Goal: Information Seeking & Learning: Learn about a topic

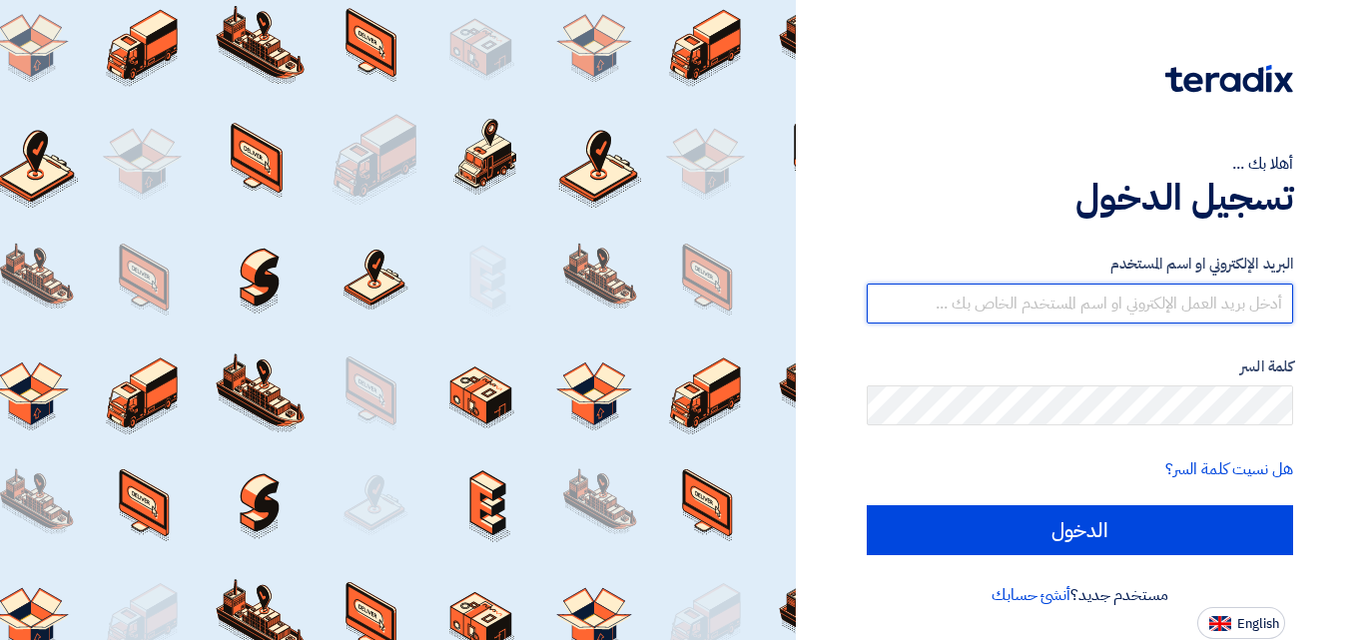
type input "[EMAIL_ADDRESS][DOMAIN_NAME]"
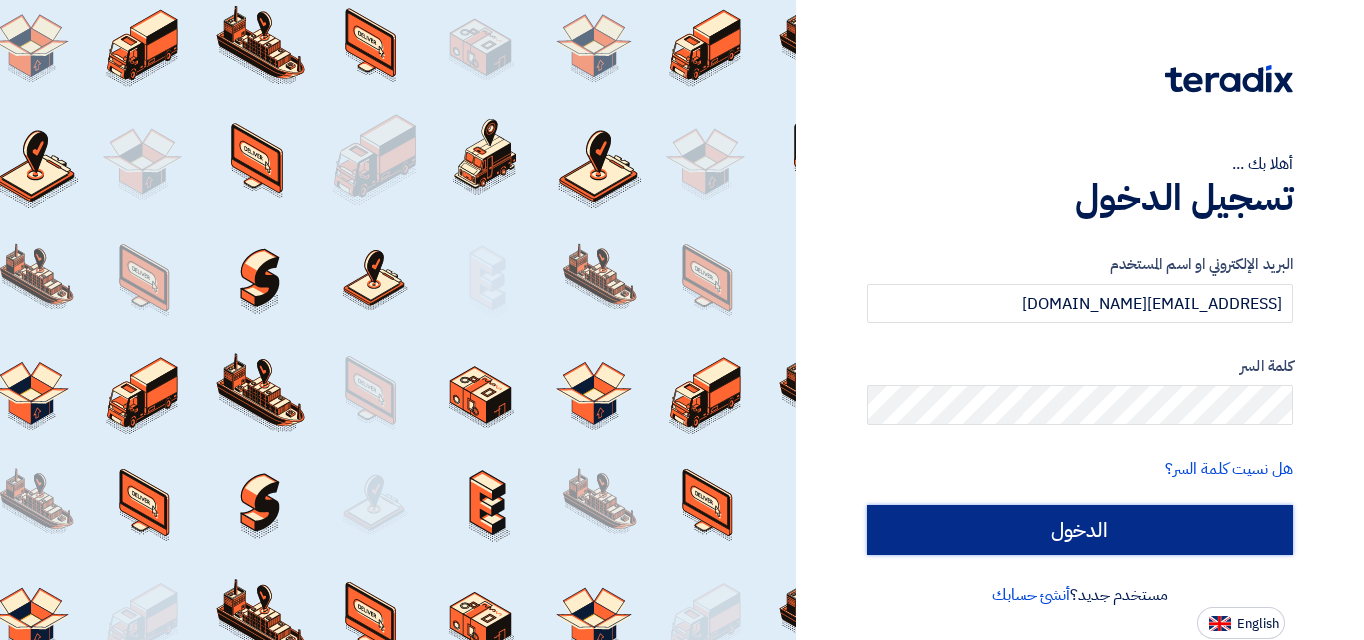
drag, startPoint x: 0, startPoint y: 0, endPoint x: 1074, endPoint y: 537, distance: 1200.7
click at [1074, 537] on input "الدخول" at bounding box center [1080, 530] width 427 height 50
type input "Sign in"
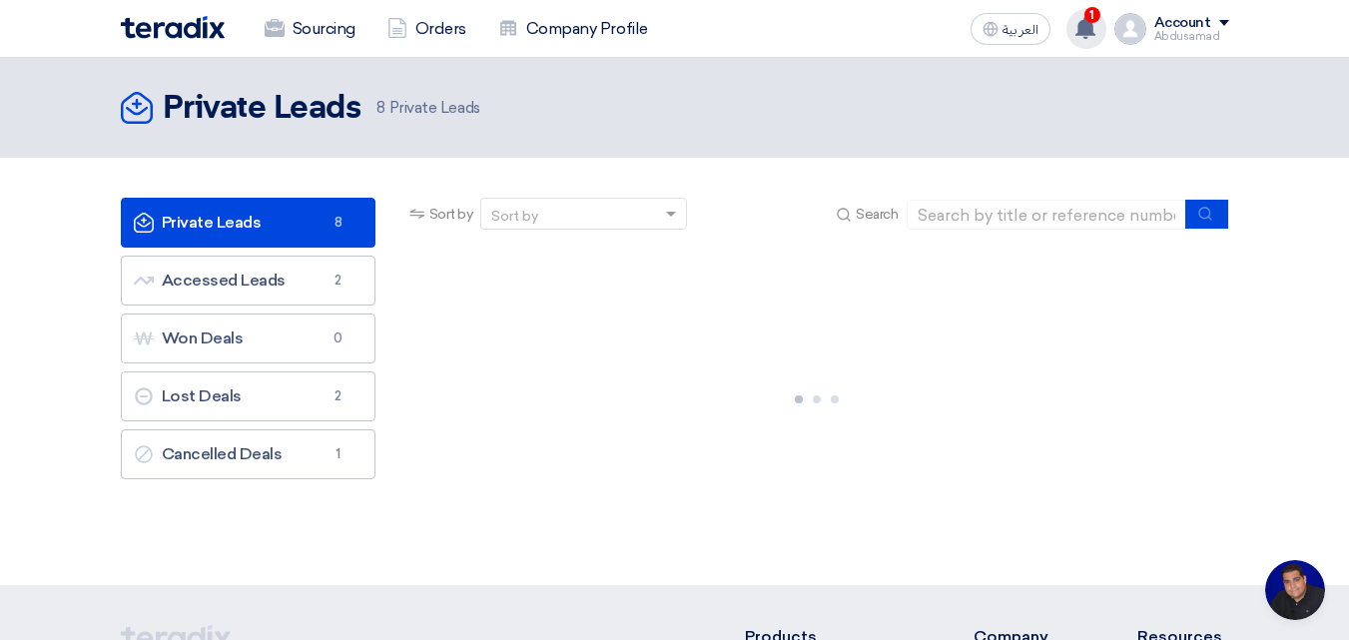
click at [1081, 28] on use at bounding box center [1086, 28] width 20 height 22
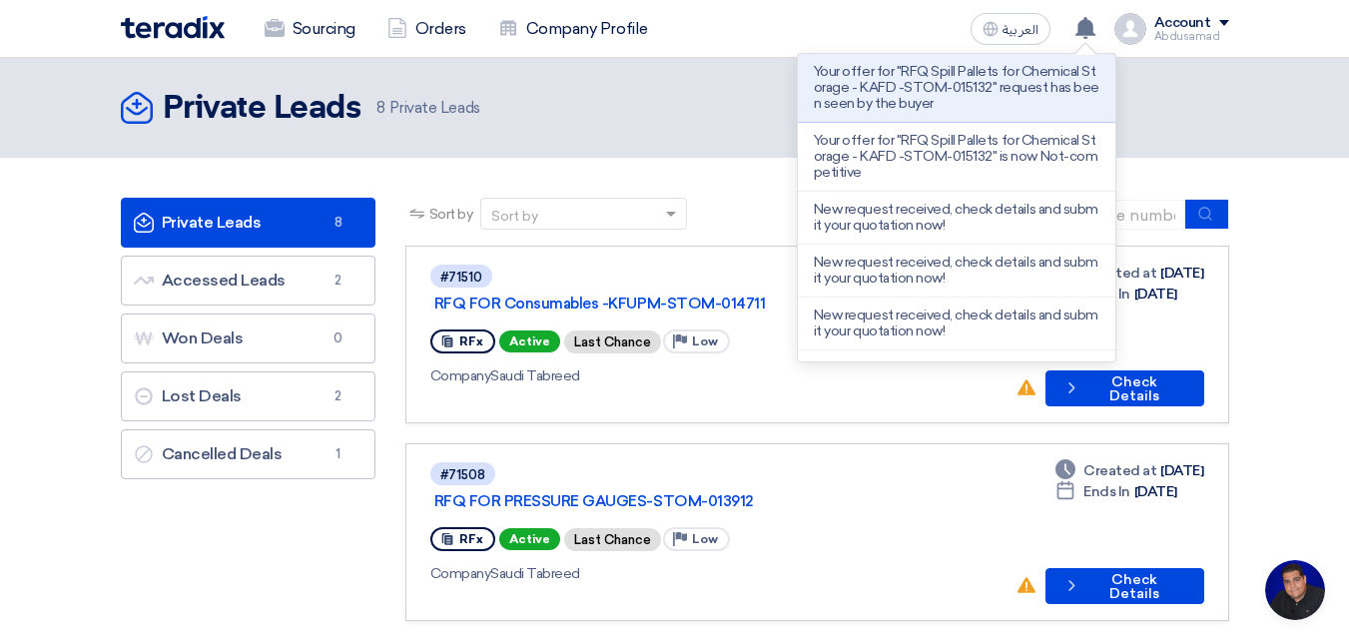
click at [1032, 76] on p "Your offer for "RFQ Spill Pallets for Chemical Storage - KAFD -STOM-015132" req…" at bounding box center [957, 88] width 286 height 48
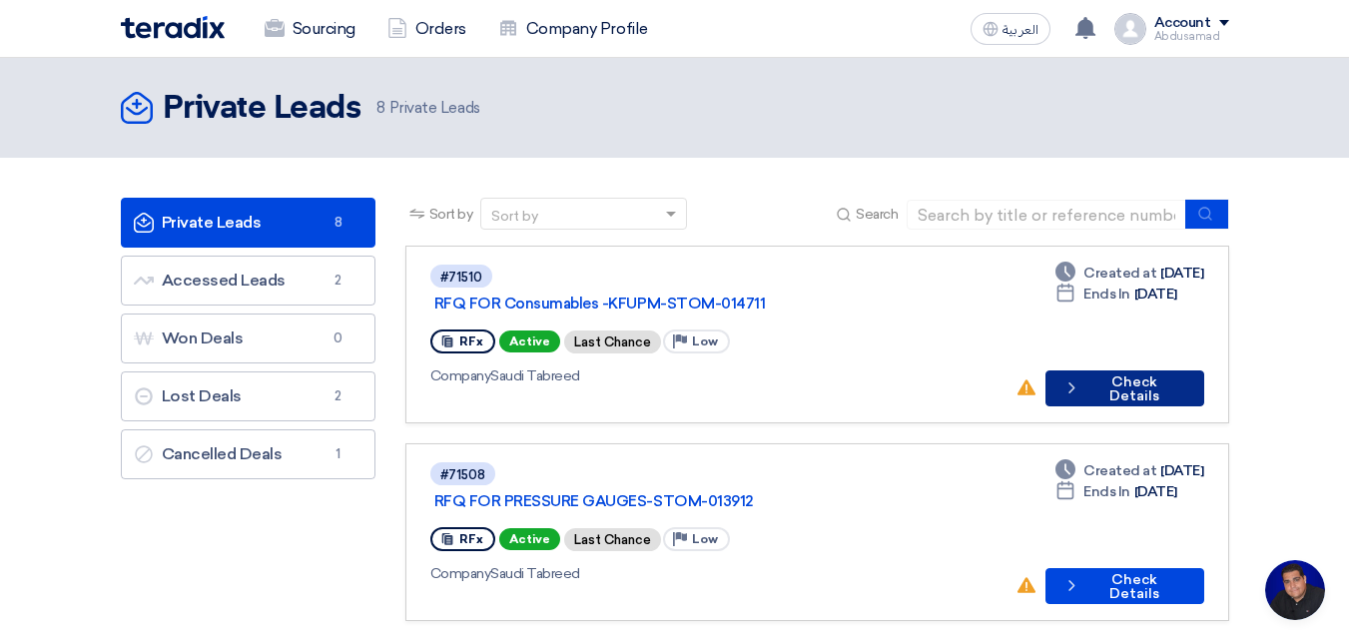
click at [1120, 371] on button "Check details Check Details" at bounding box center [1125, 389] width 159 height 36
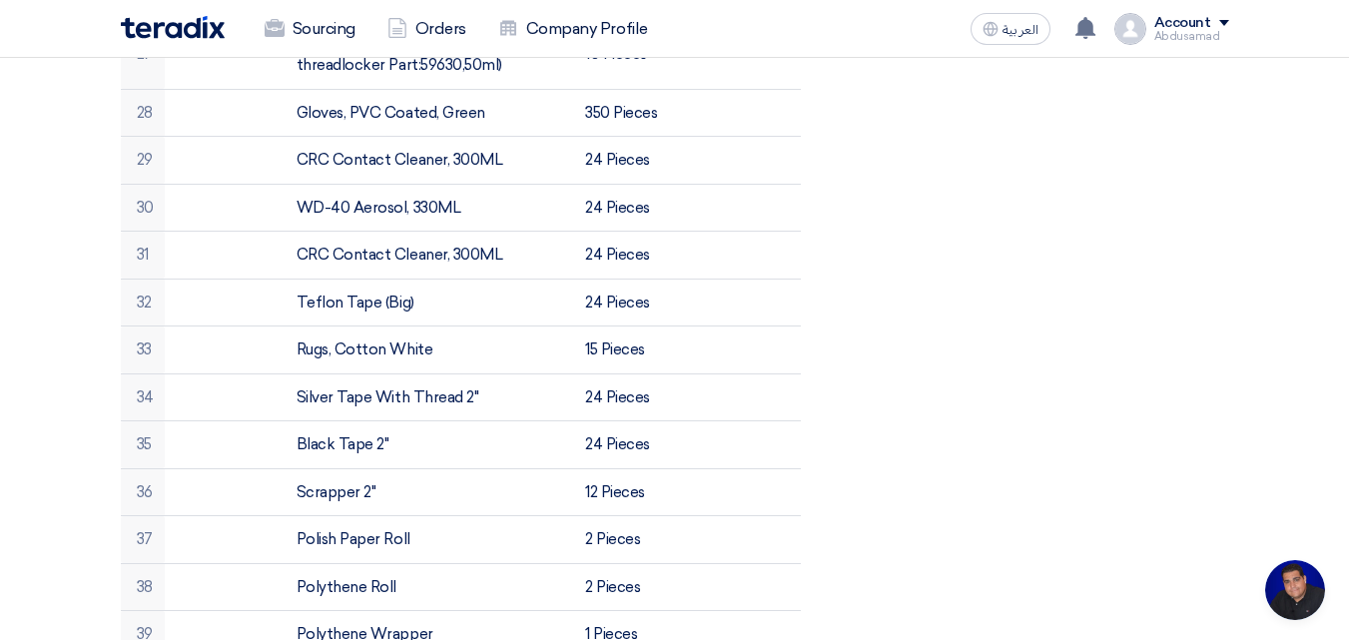
scroll to position [2197, 0]
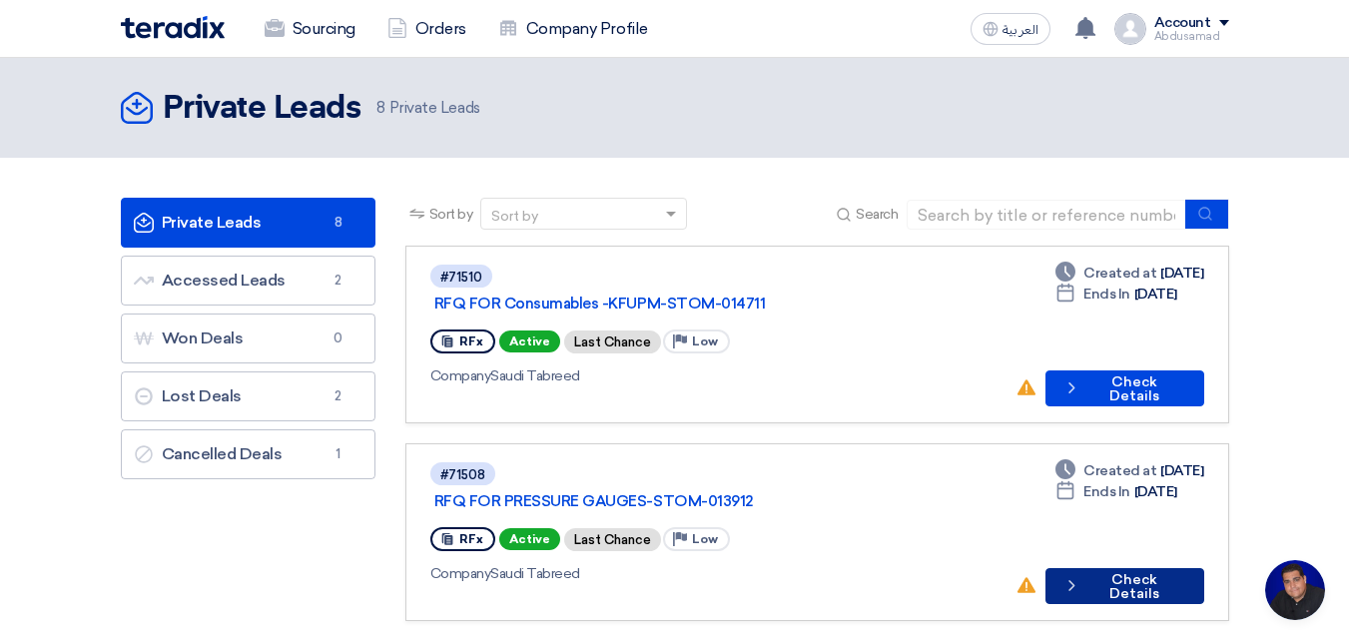
click at [1135, 568] on button "Check details Check Details" at bounding box center [1125, 586] width 158 height 36
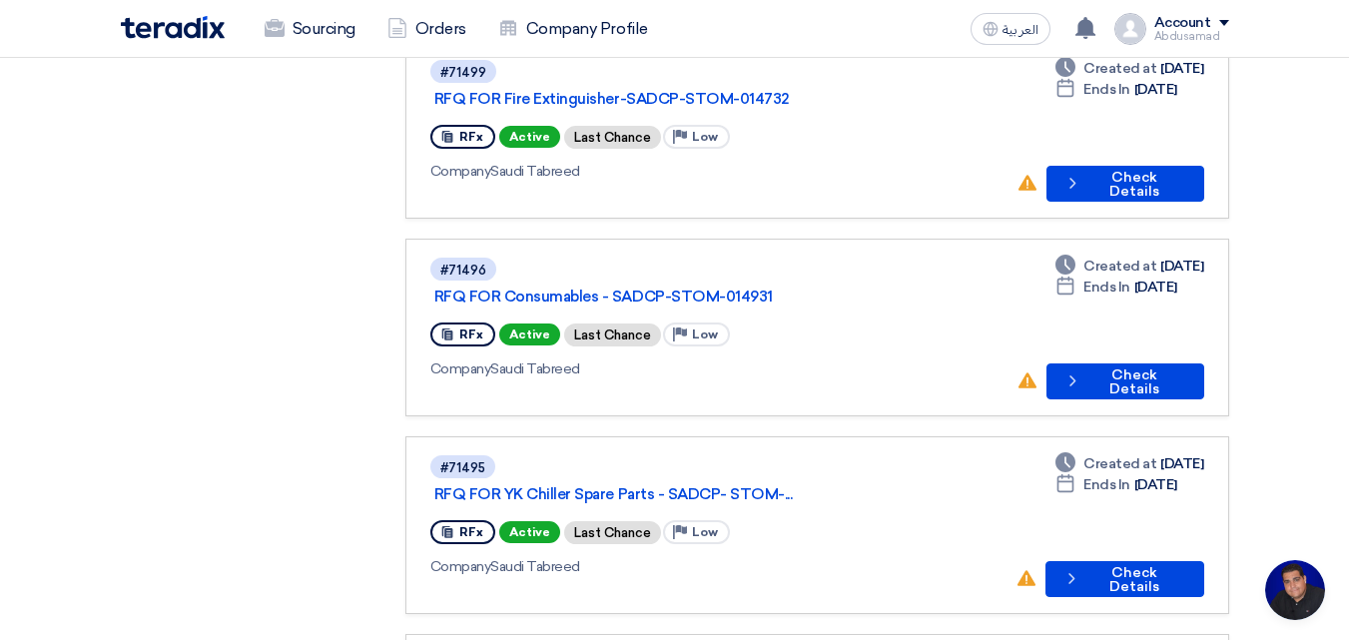
scroll to position [699, 0]
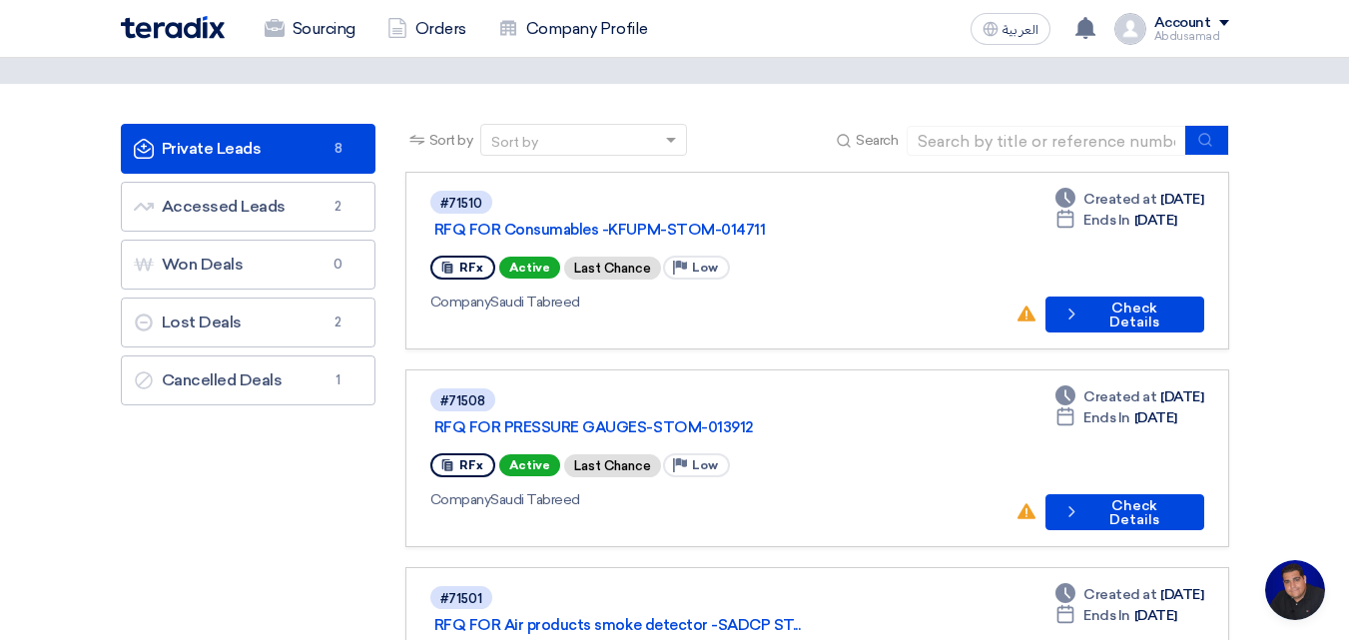
scroll to position [200, 0]
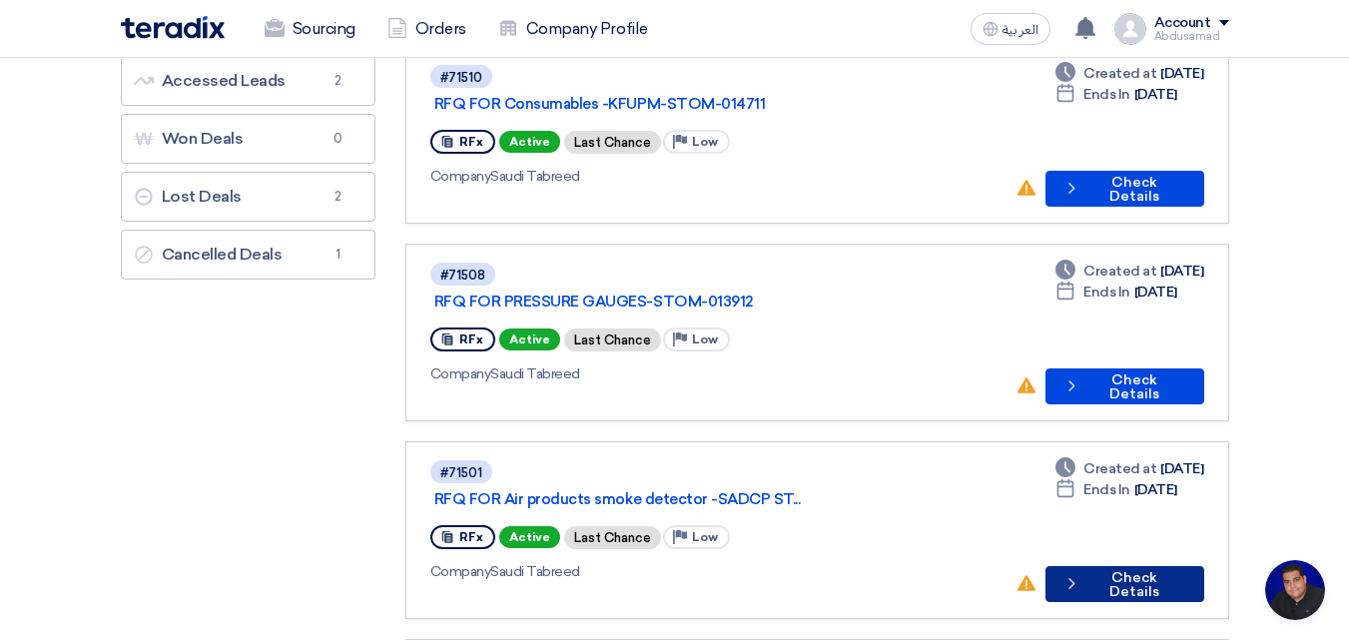
click at [1120, 566] on button "Check details Check Details" at bounding box center [1125, 584] width 159 height 36
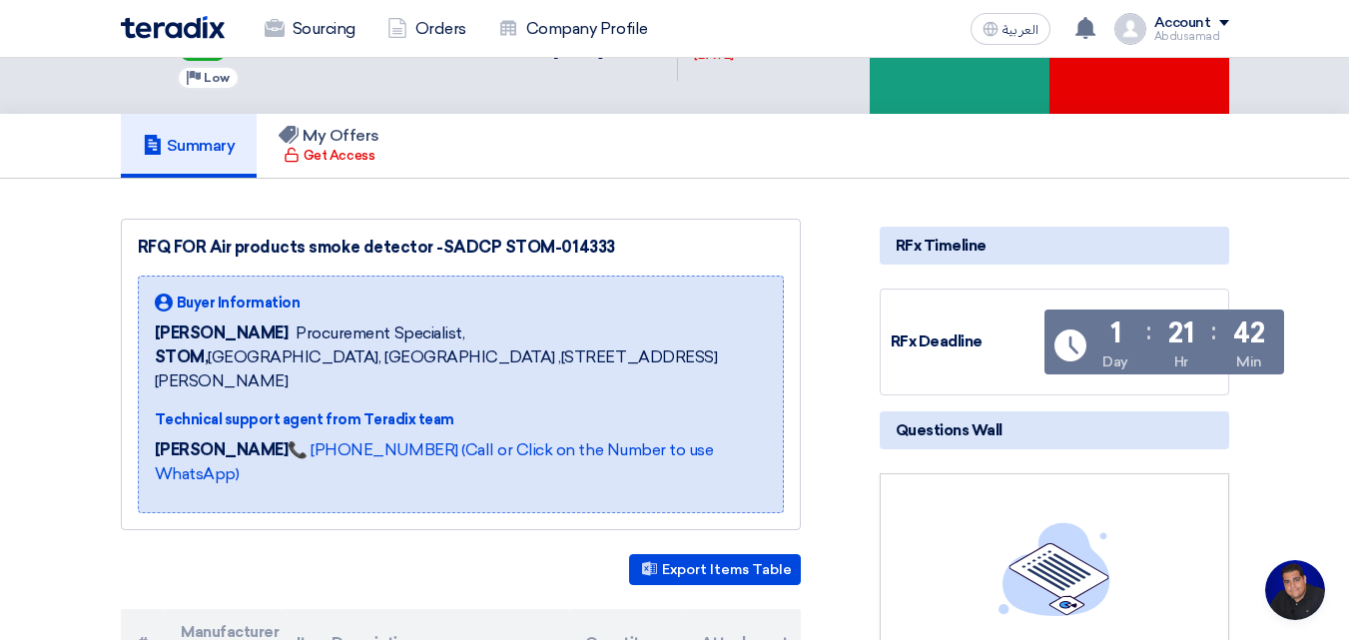
scroll to position [100, 0]
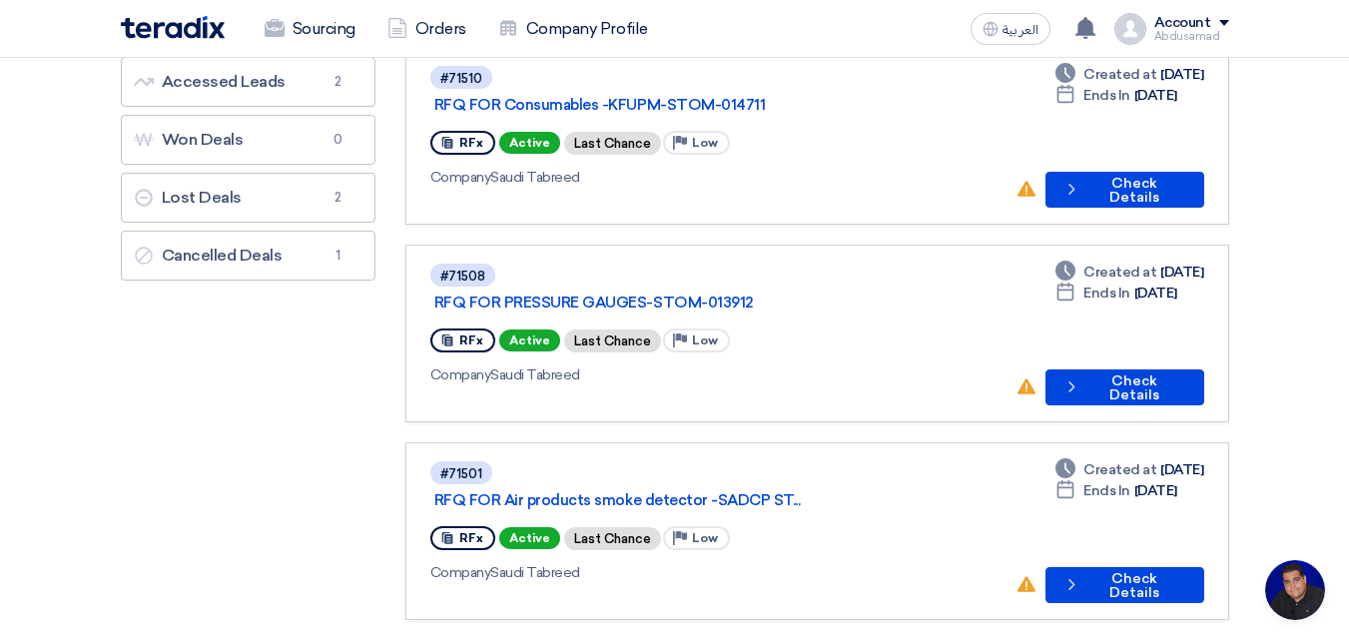
scroll to position [200, 0]
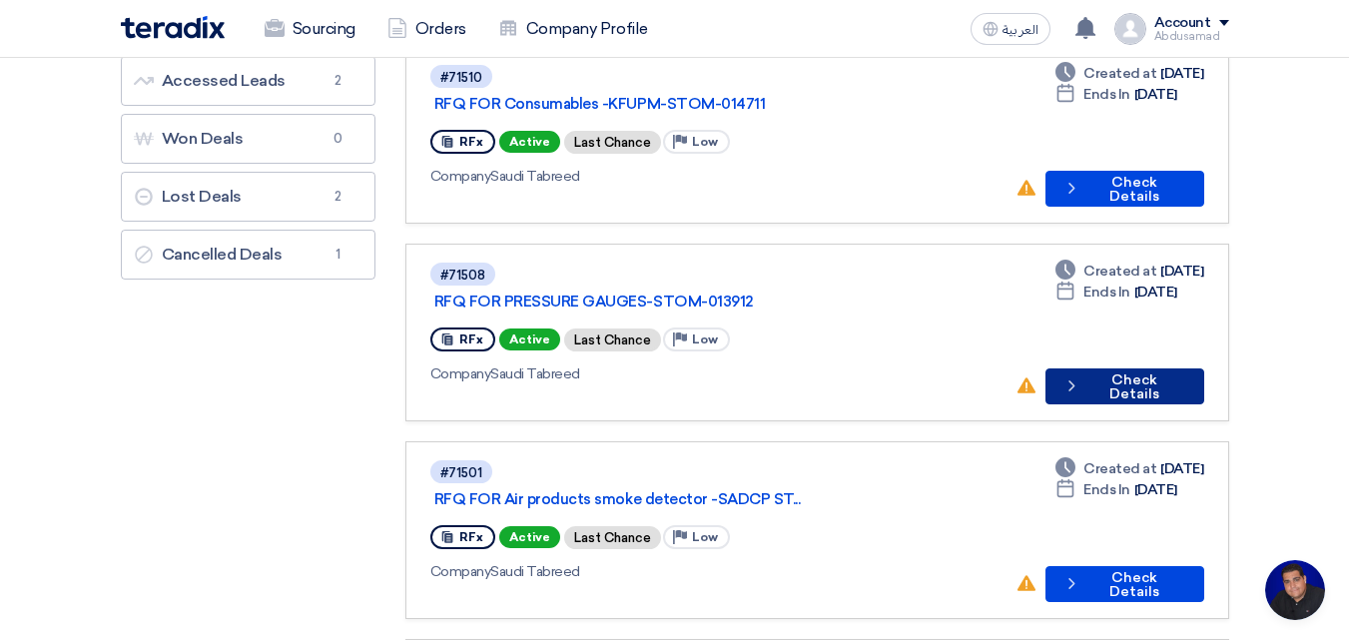
click at [1099, 369] on button "Check details Check Details" at bounding box center [1125, 387] width 158 height 36
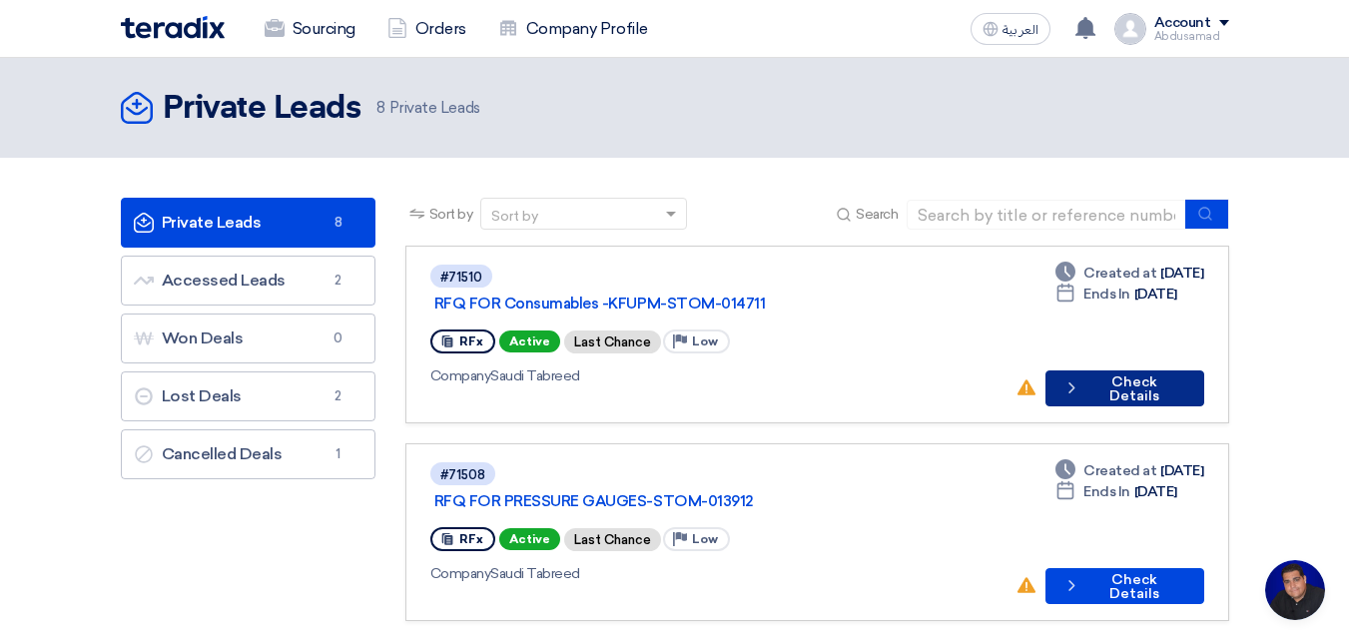
click at [1116, 371] on button "Check details Check Details" at bounding box center [1125, 389] width 159 height 36
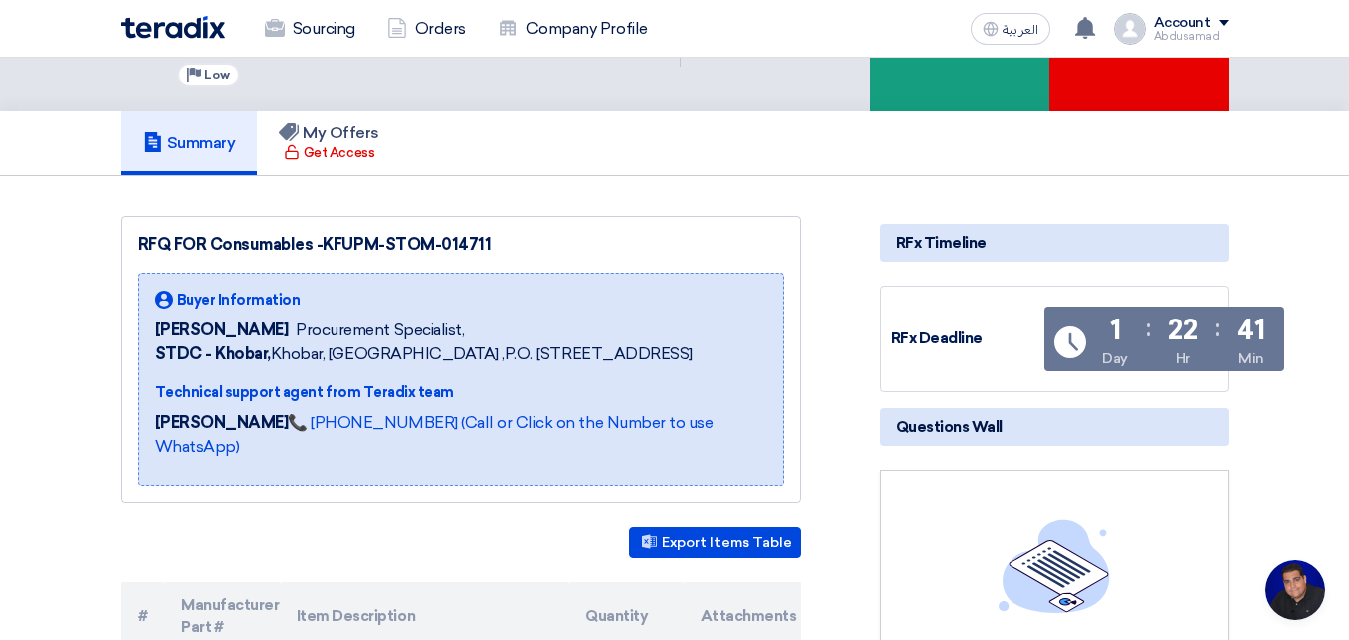
scroll to position [200, 0]
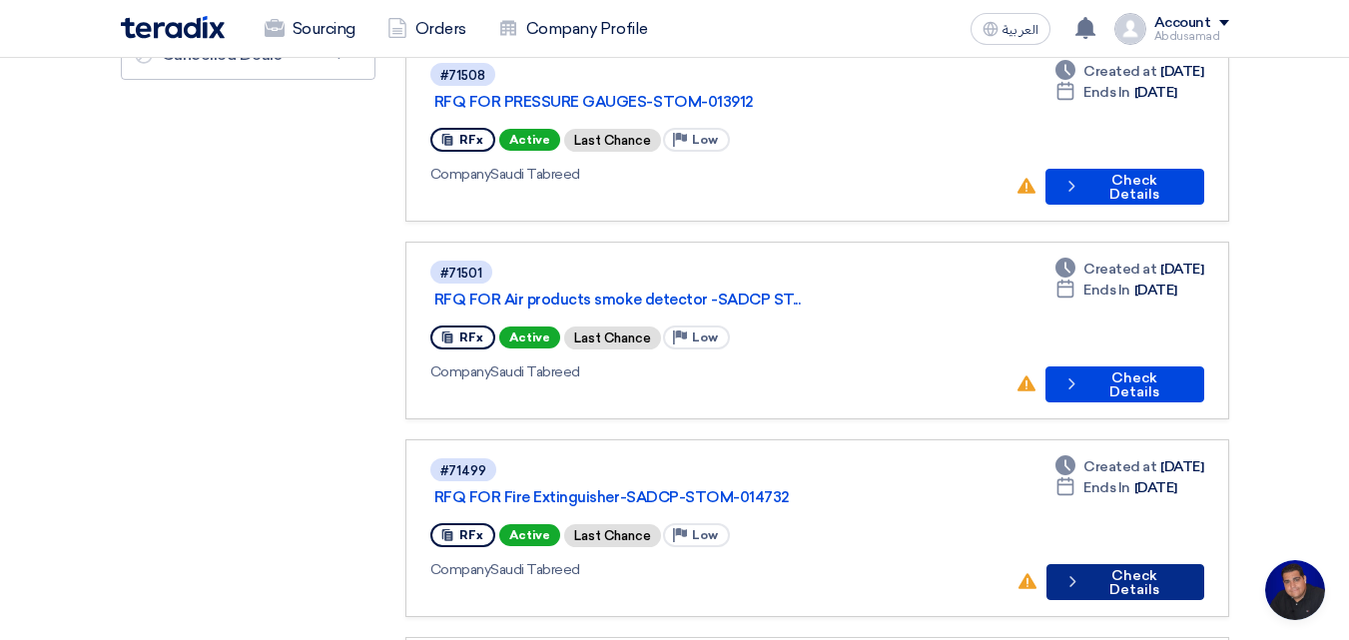
click at [1089, 564] on button "Check details Check Details" at bounding box center [1126, 582] width 158 height 36
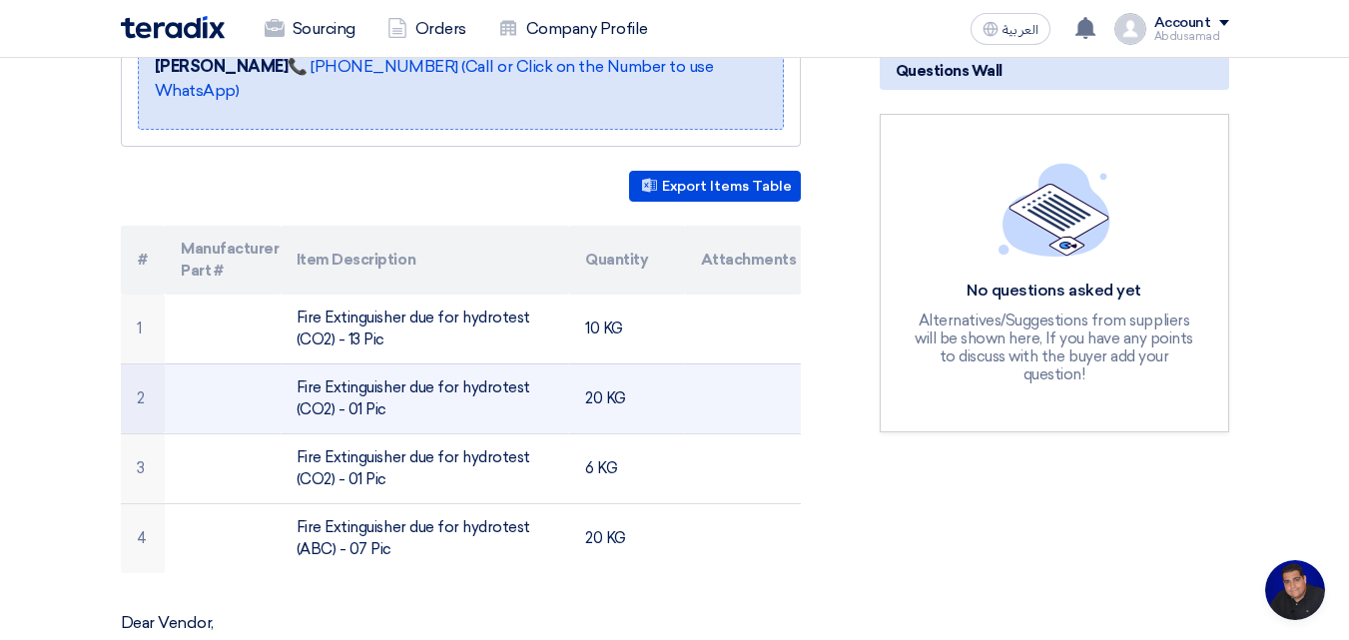
scroll to position [499, 0]
